Goal: Communication & Community: Answer question/provide support

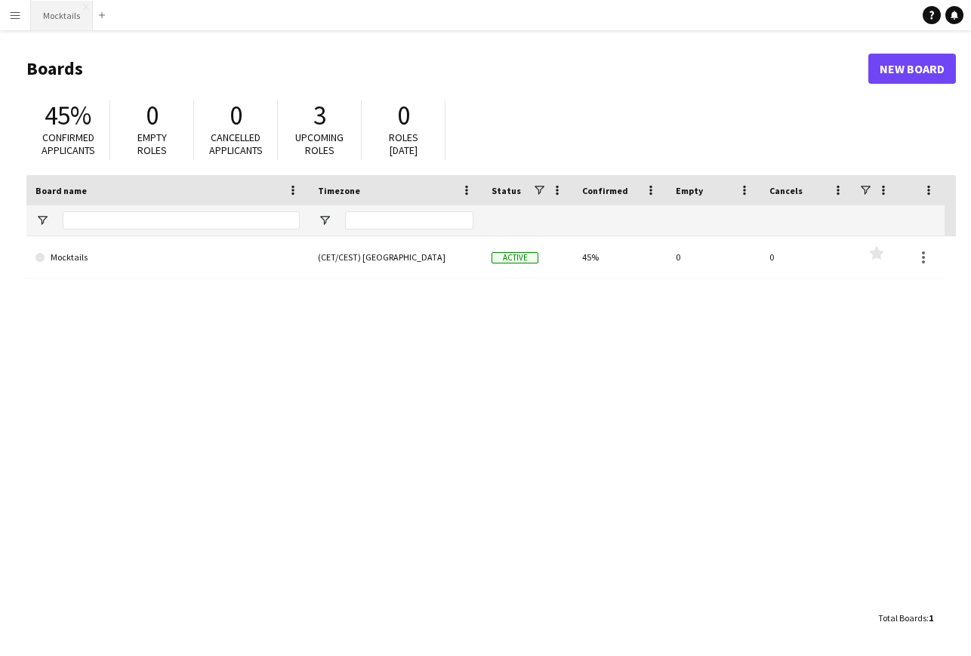
click at [61, 26] on button "Mocktails Close" at bounding box center [62, 15] width 62 height 29
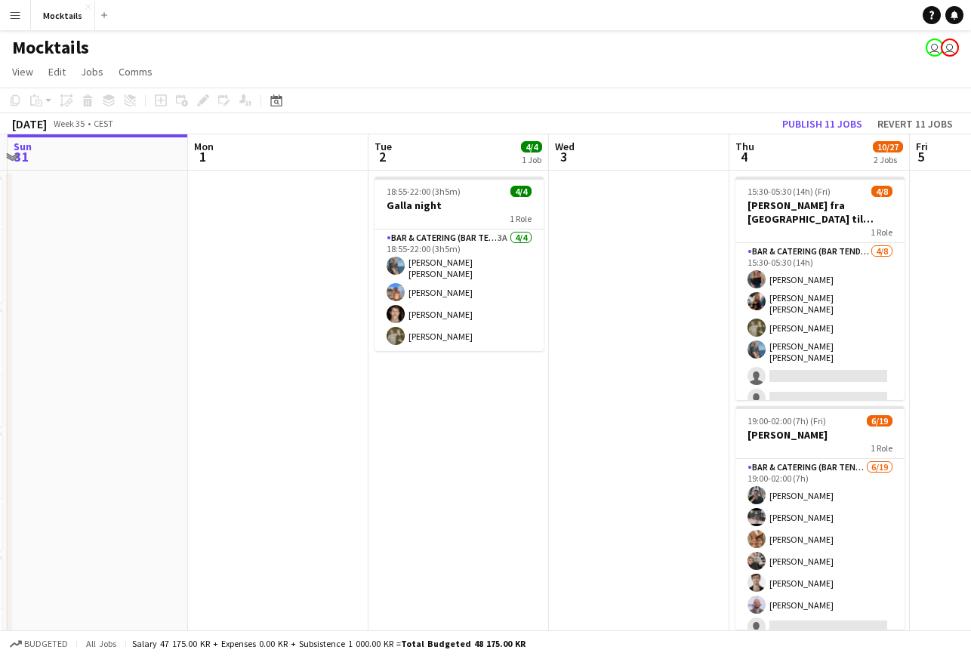
scroll to position [0, 583]
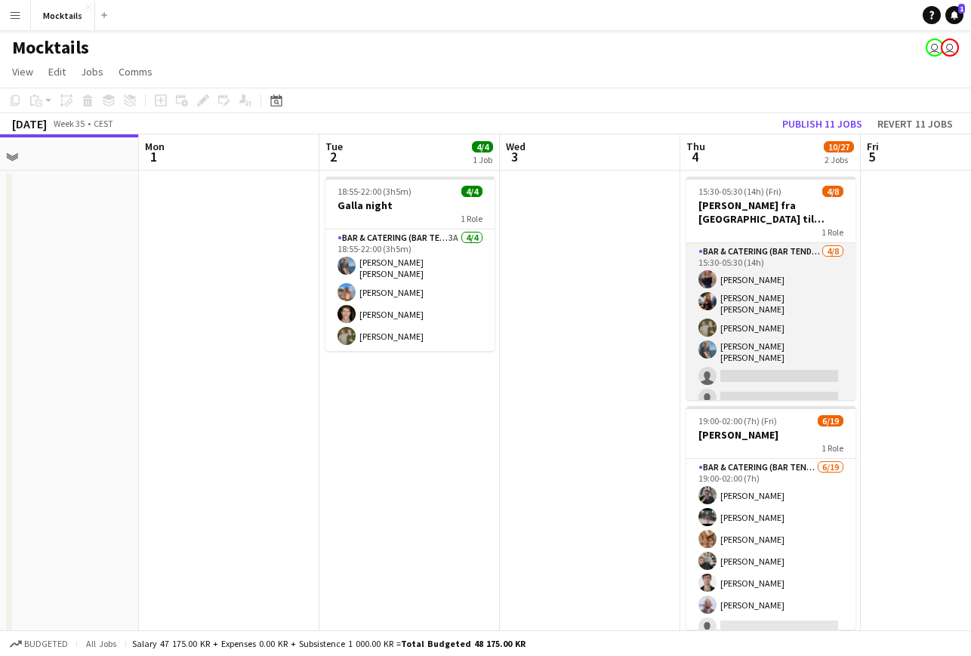
click at [753, 329] on app-card-role "Bar & Catering (Bar Tender) [DATE] 15:30-05:30 (14h) [PERSON_NAME] [PERSON_NAME…" at bounding box center [771, 350] width 169 height 214
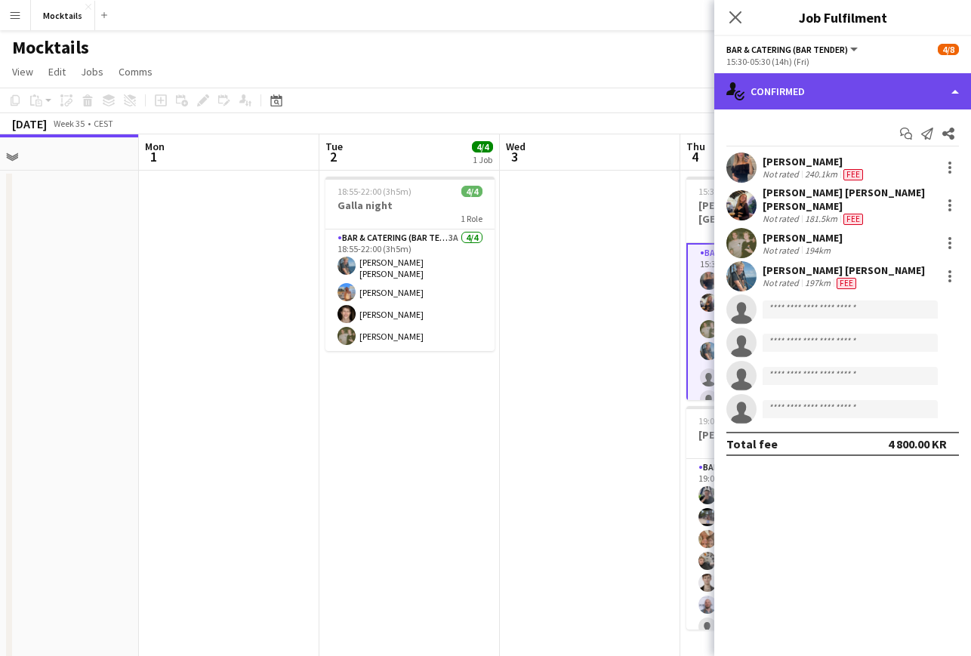
click at [828, 83] on div "single-neutral-actions-check-2 Confirmed" at bounding box center [843, 91] width 257 height 36
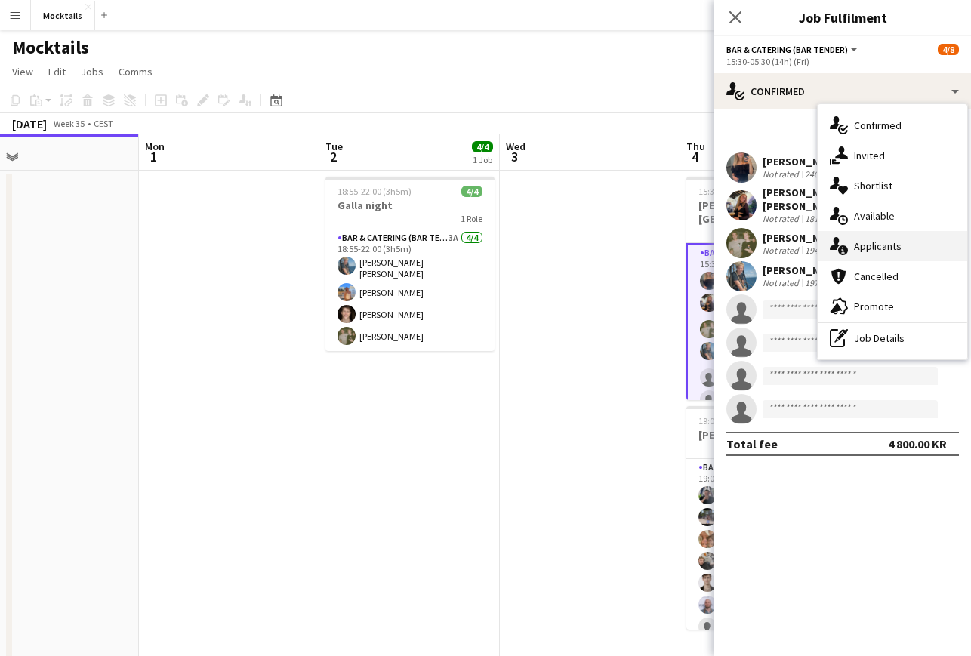
click at [879, 239] on div "single-neutral-actions-information Applicants" at bounding box center [893, 246] width 150 height 30
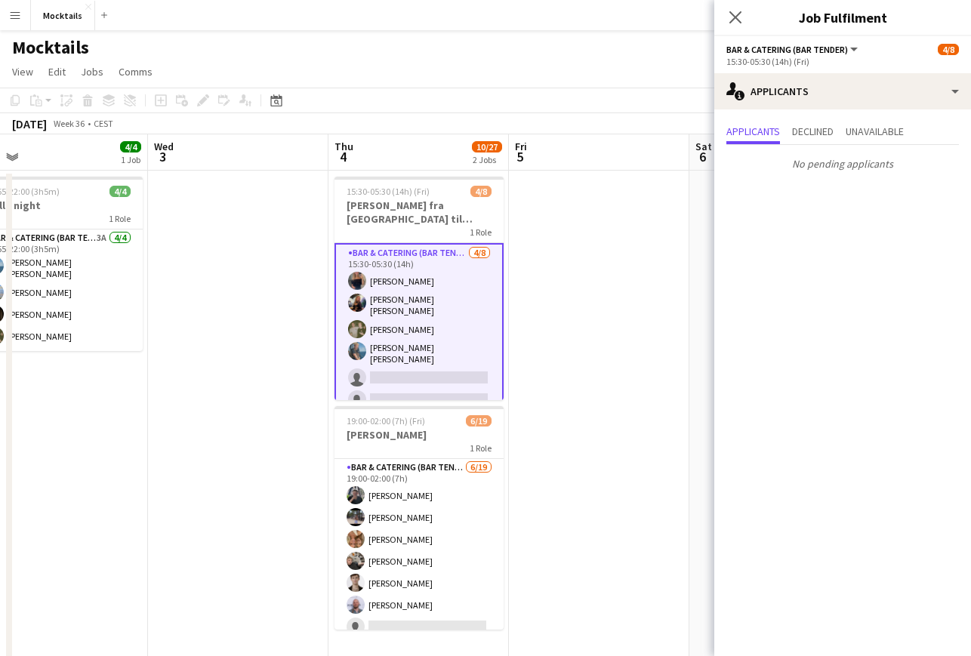
scroll to position [0, 576]
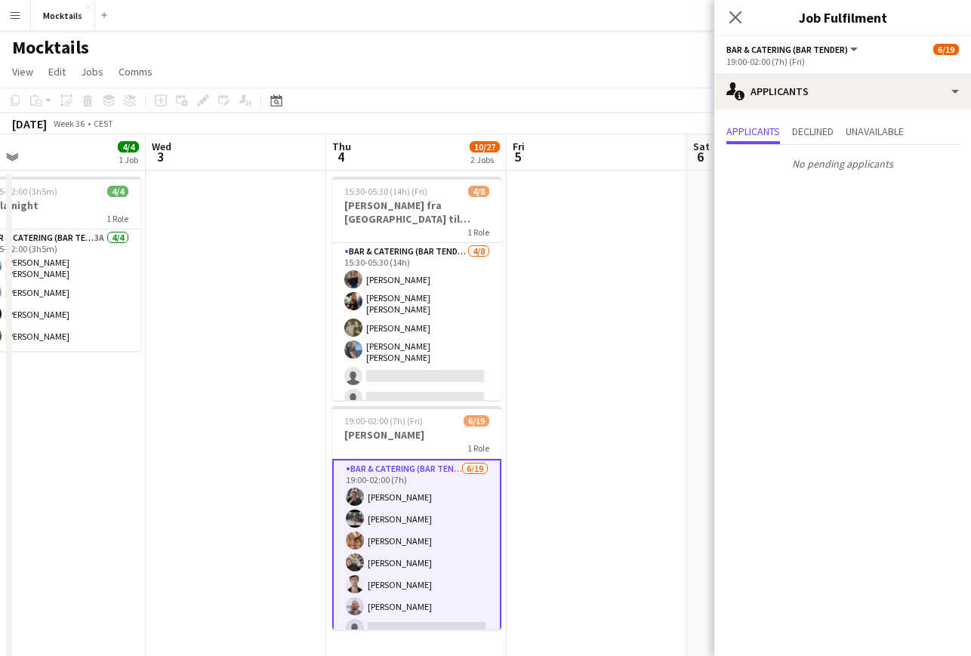
scroll to position [0, 0]
click at [26, 20] on button "Menu" at bounding box center [15, 15] width 30 height 30
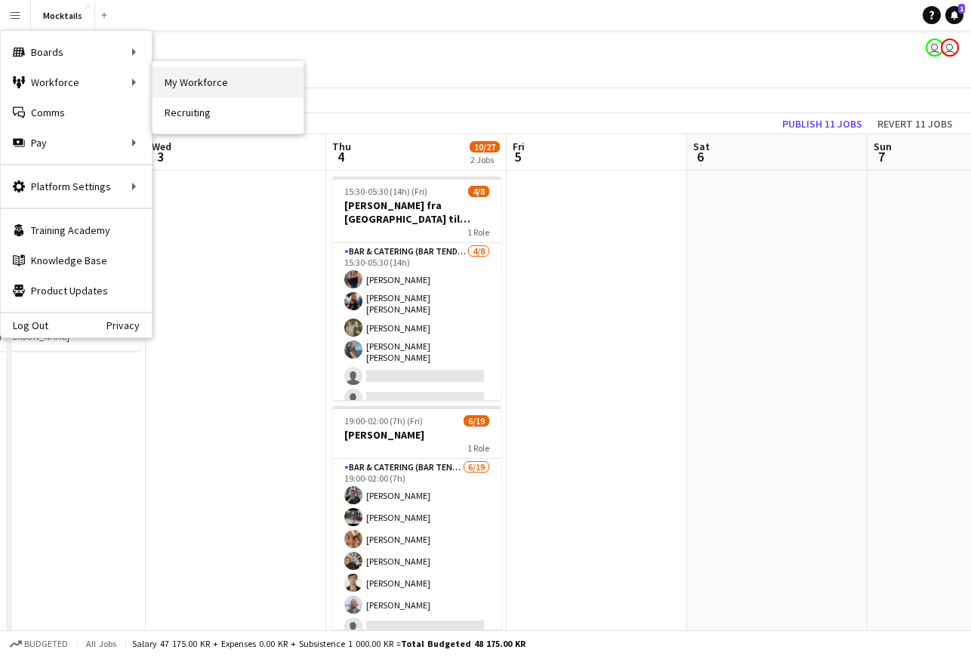
click at [196, 75] on link "My Workforce" at bounding box center [228, 82] width 151 height 30
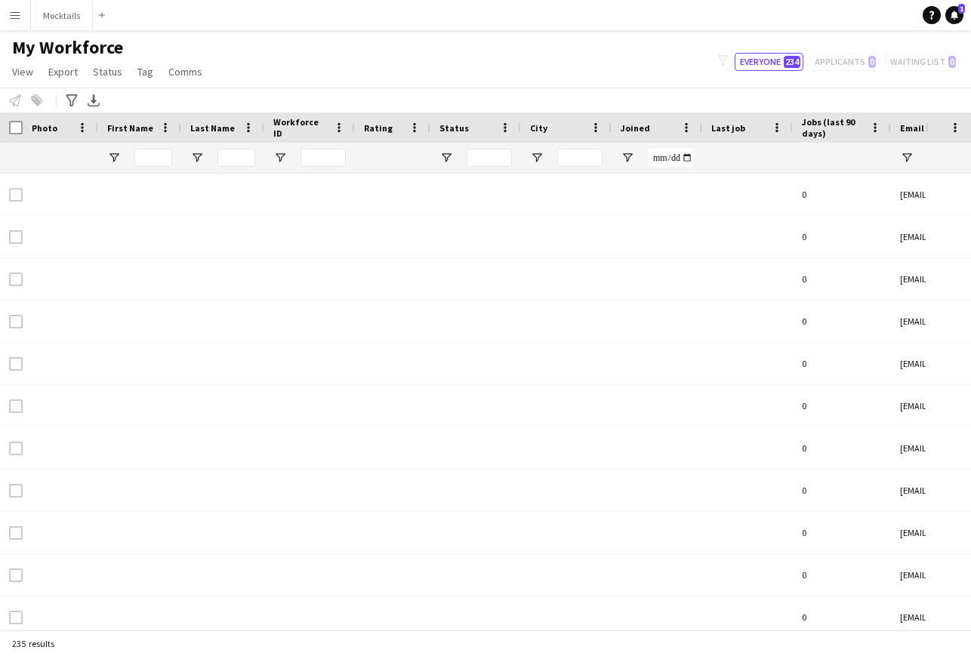
type input "****"
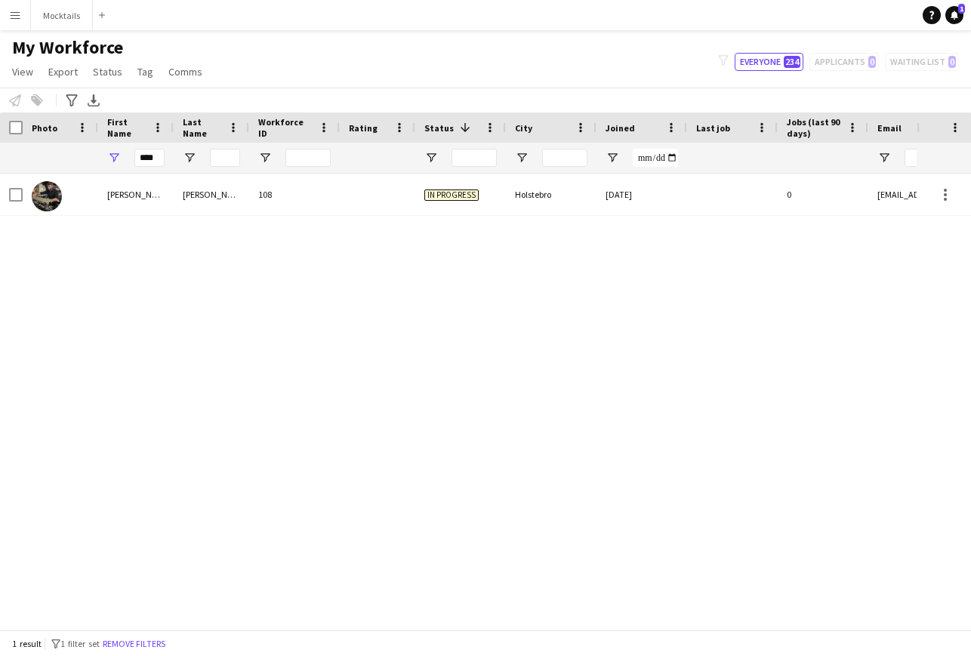
click at [841, 63] on div "filter-1 Everyone 234 Applicants 0 Waiting list 0" at bounding box center [838, 62] width 265 height 18
click at [953, 17] on icon at bounding box center [955, 15] width 8 height 8
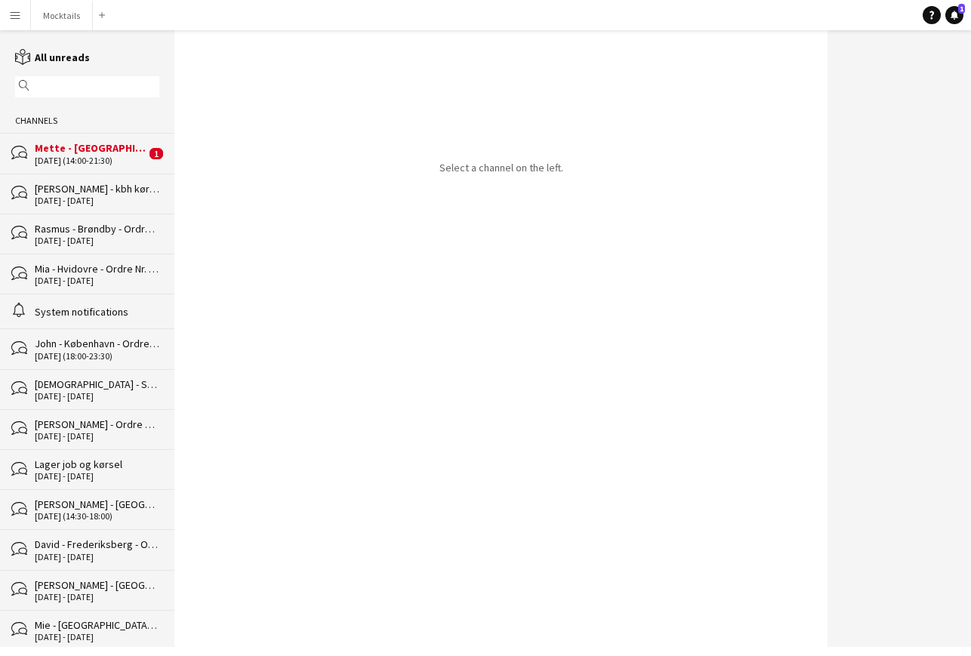
click at [75, 159] on div "[DATE] (14:00-21:30)" at bounding box center [90, 161] width 111 height 11
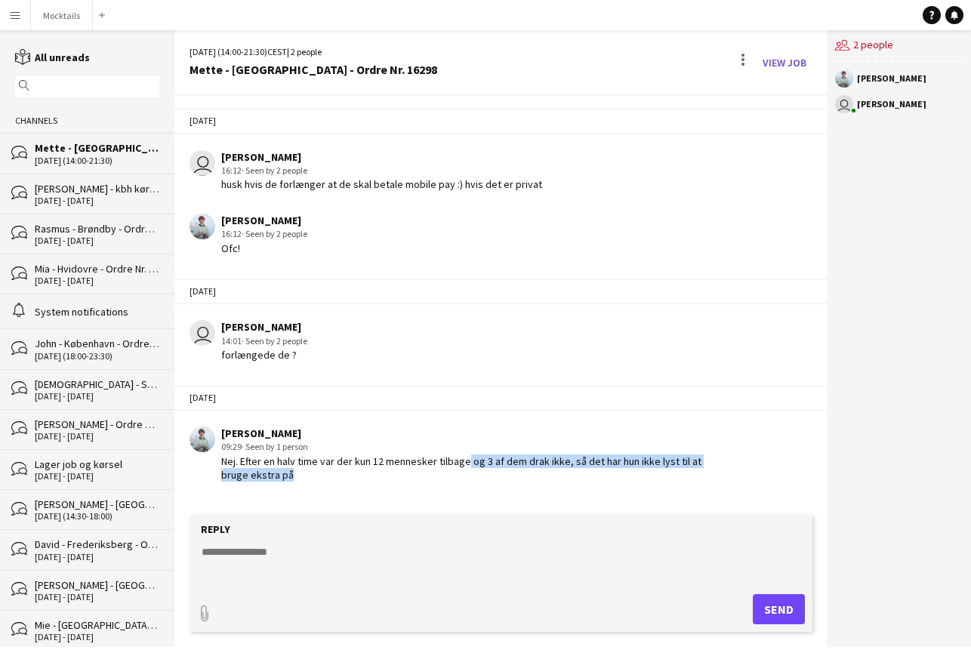
drag, startPoint x: 463, startPoint y: 461, endPoint x: 530, endPoint y: 489, distance: 73.1
click at [530, 489] on div "[DATE] user [PERSON_NAME] 16:12 · Seen by 2 people husk hvis de forlænger at de…" at bounding box center [500, 294] width 653 height 397
click at [538, 472] on div "Nej. Efter en halv time var der kun 12 mennesker tilbage og 3 af dem drak ikke,…" at bounding box center [466, 468] width 491 height 27
click at [64, 16] on button "Mocktails Close" at bounding box center [62, 15] width 62 height 29
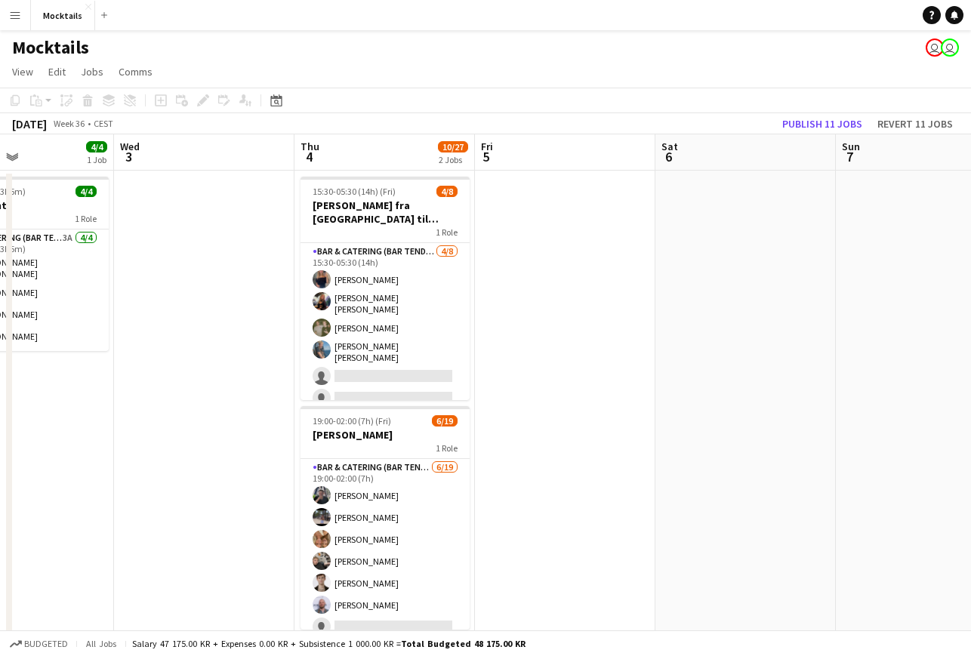
scroll to position [0, 611]
